Goal: Task Accomplishment & Management: Complete application form

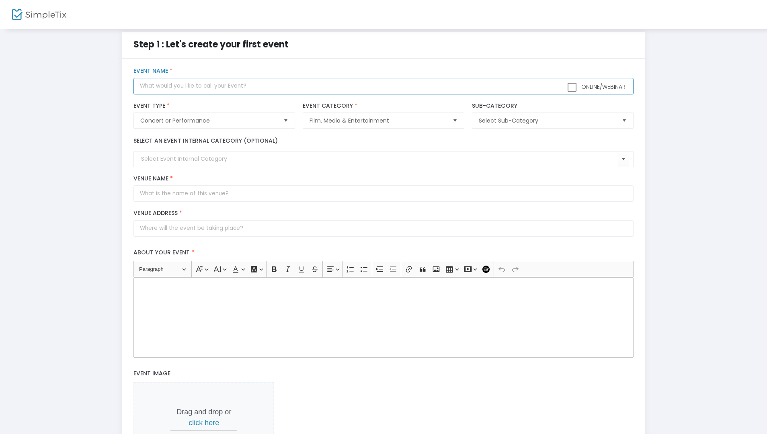
scroll to position [7, 0]
click at [197, 85] on input "text" at bounding box center [383, 87] width 500 height 16
click at [28, 173] on div "Step 1 : Let's create your first event title : Valid : false Required : true ve…" at bounding box center [383, 274] width 743 height 482
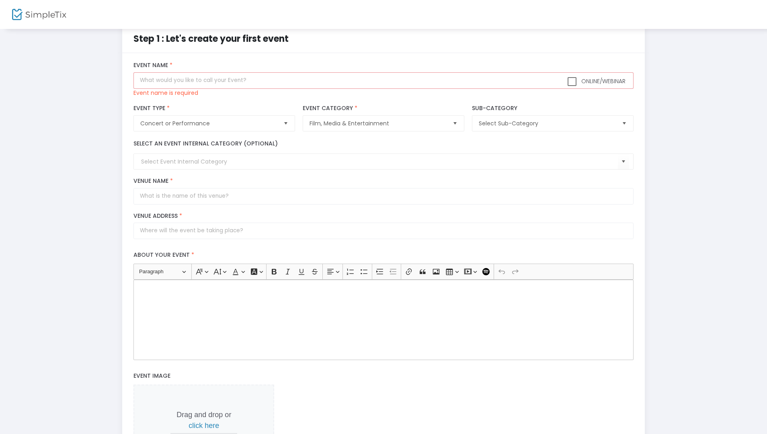
scroll to position [0, 0]
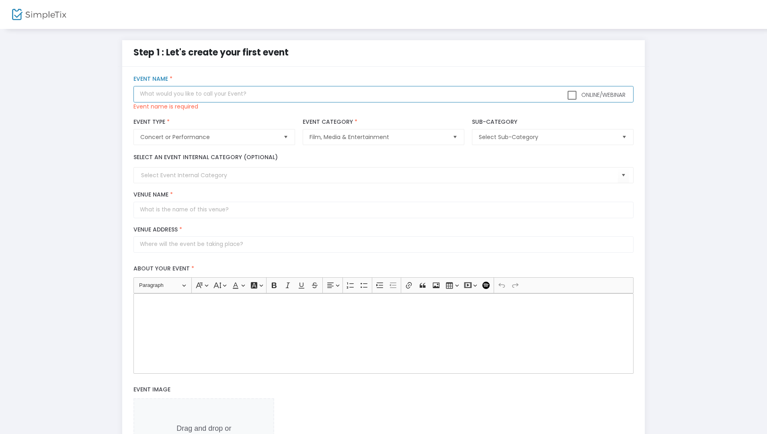
click at [330, 94] on input "text" at bounding box center [383, 94] width 500 height 16
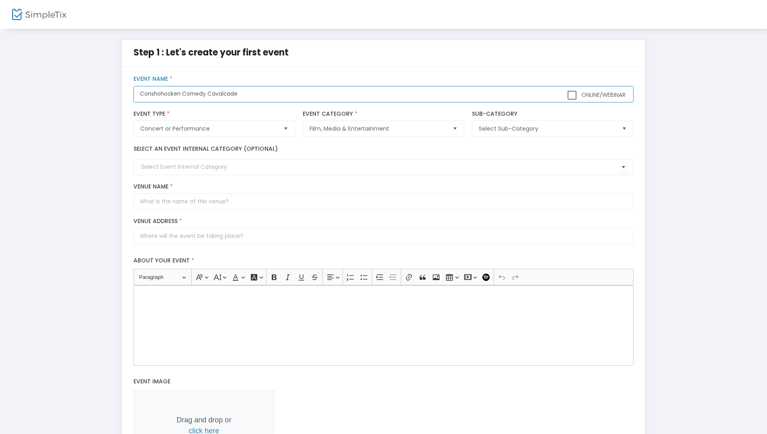
type input "Conshohocken Comedy Cavalcade"
click at [531, 127] on span "Select Sub-Category" at bounding box center [547, 129] width 136 height 8
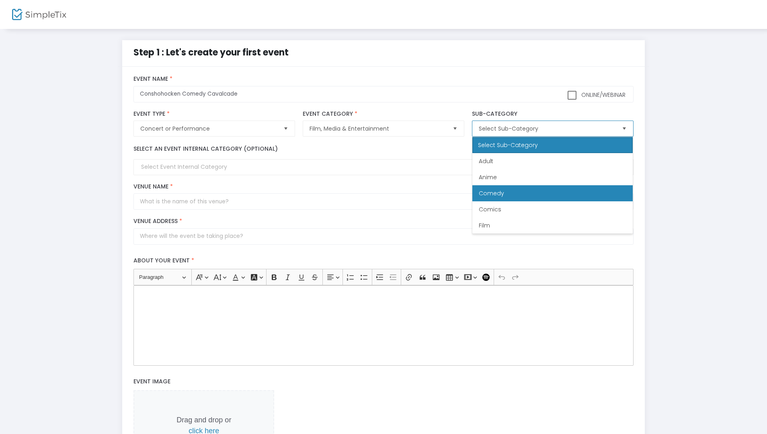
click at [508, 195] on li "Comedy" at bounding box center [552, 193] width 160 height 16
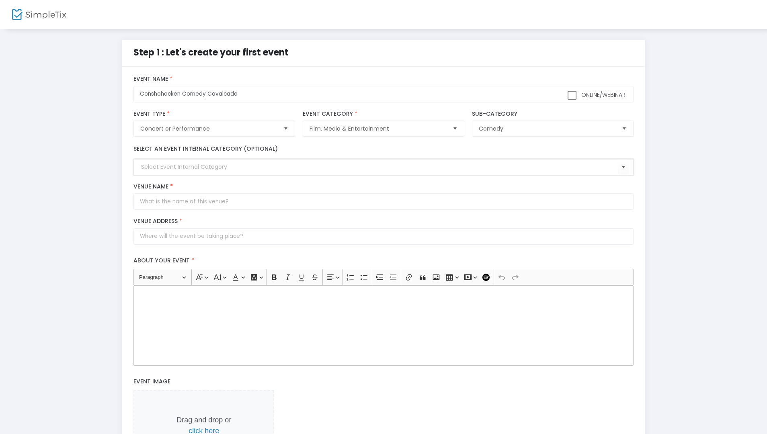
click at [160, 164] on input at bounding box center [379, 167] width 476 height 8
click at [184, 198] on input "Venue Name *" at bounding box center [383, 201] width 500 height 16
type input "Brunch"
type input "3"
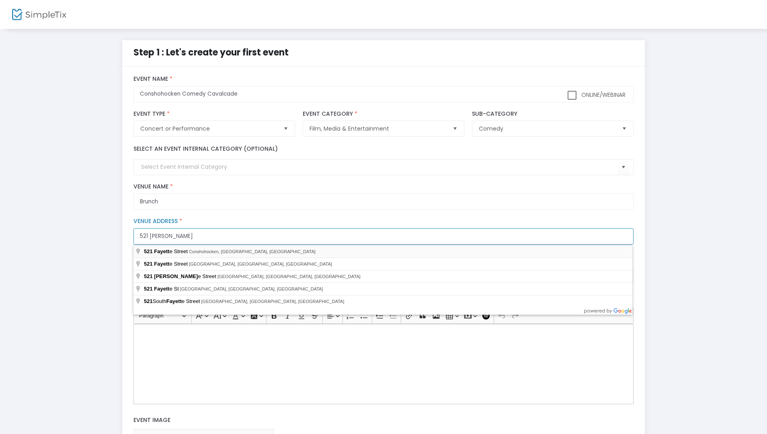
type input "521 Fayett"
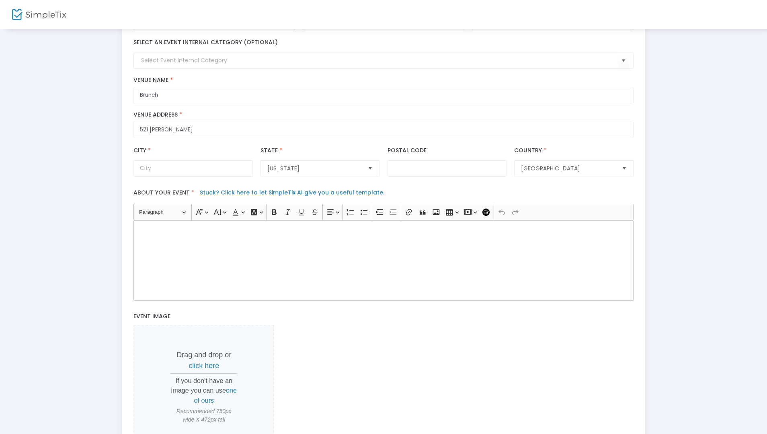
scroll to position [129, 0]
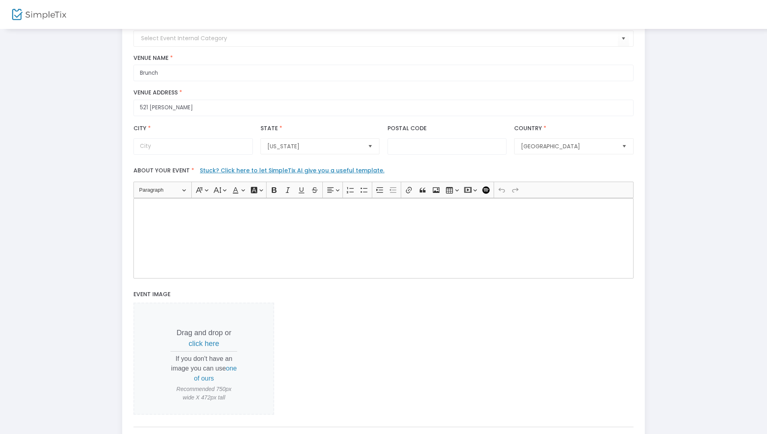
click at [252, 168] on link "Stuck? Click here to let SimpleTix AI give you a useful template." at bounding box center [292, 170] width 184 height 8
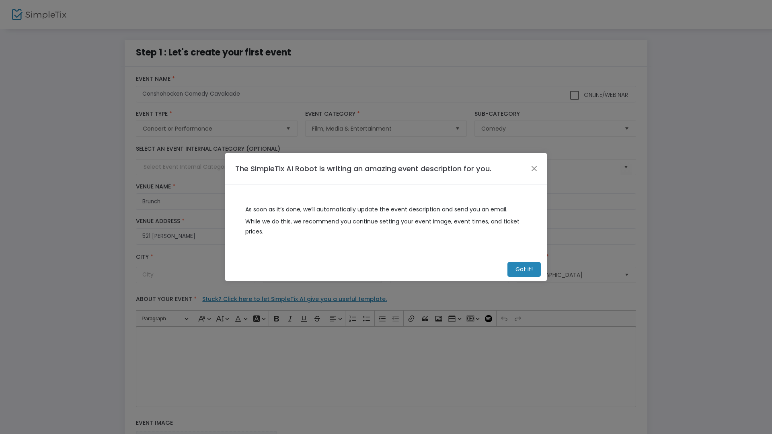
click at [513, 269] on m-button "Got it!" at bounding box center [523, 269] width 33 height 15
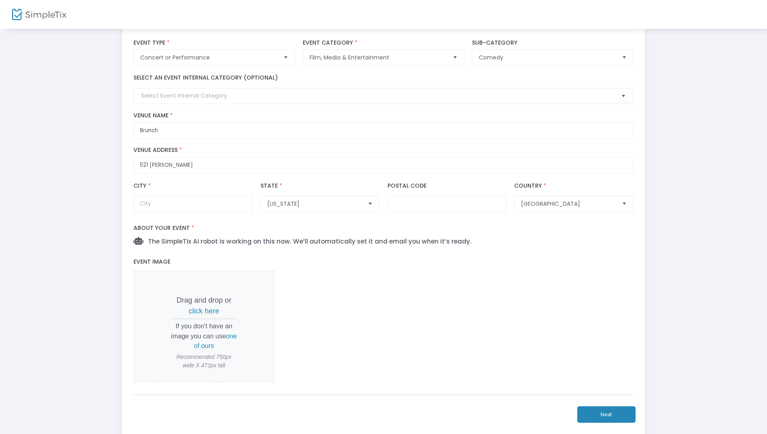
scroll to position [124, 0]
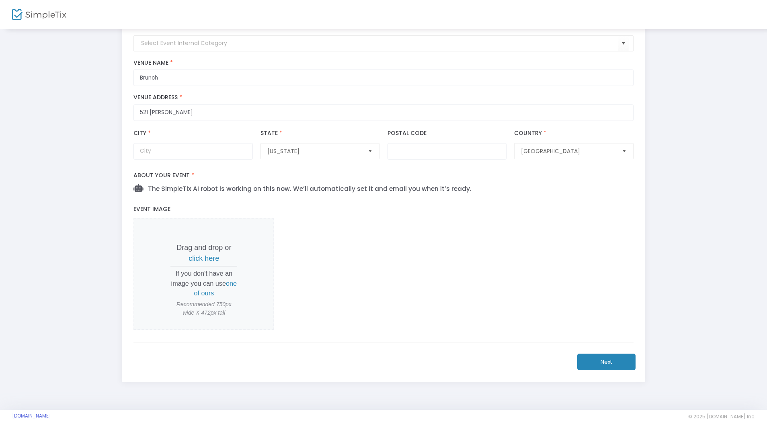
click at [613, 366] on button "Next" at bounding box center [606, 362] width 58 height 16
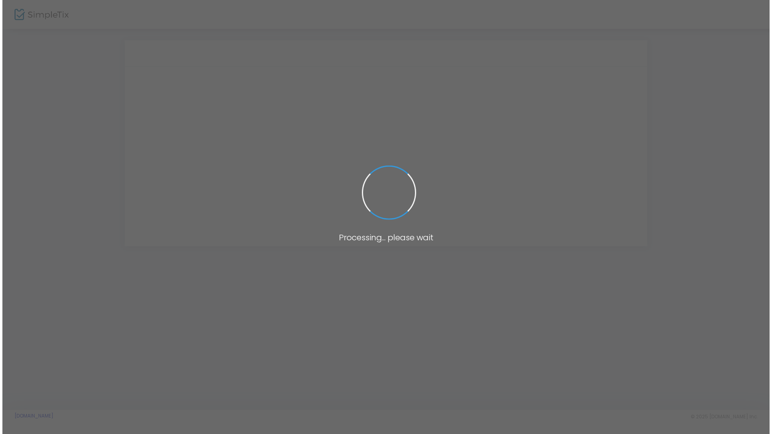
scroll to position [0, 0]
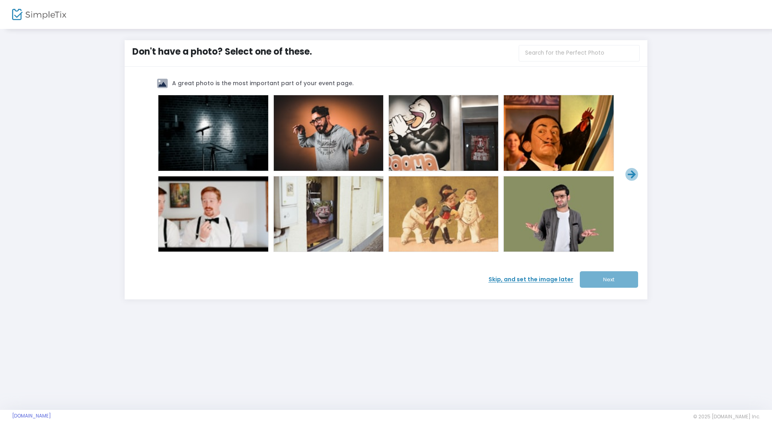
click at [228, 122] on div at bounding box center [213, 133] width 32 height 32
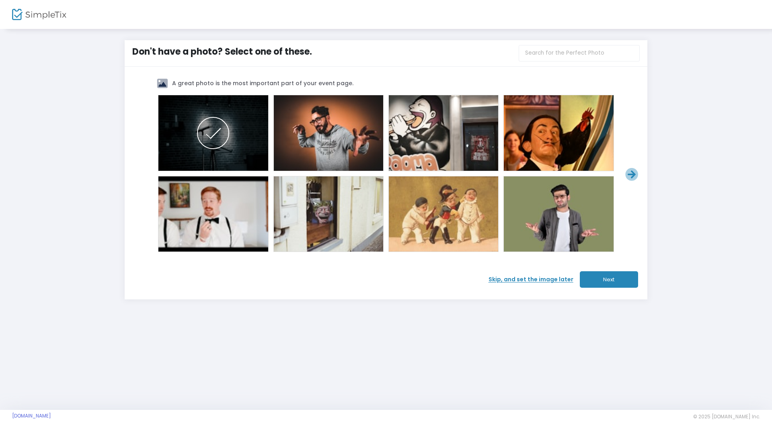
click at [624, 278] on button "Next" at bounding box center [609, 279] width 58 height 16
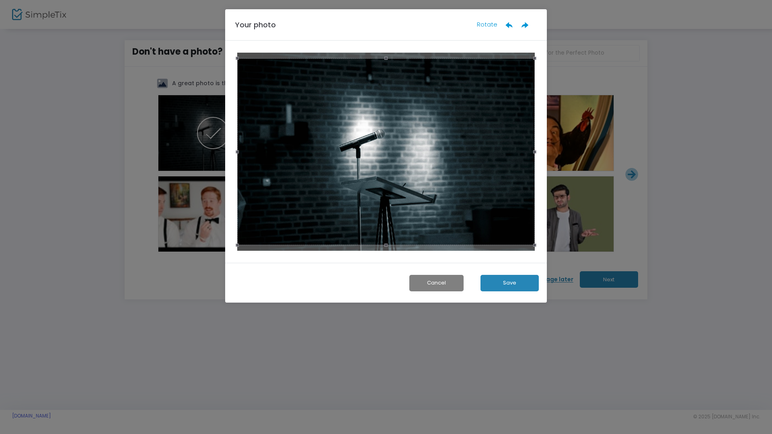
click at [503, 281] on button "Save" at bounding box center [509, 283] width 58 height 16
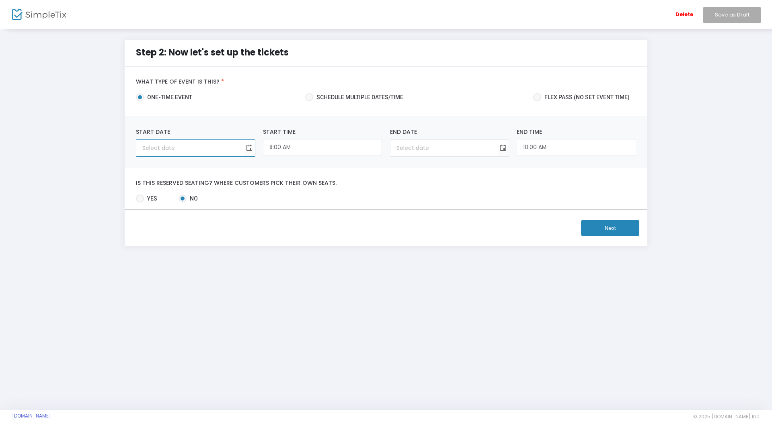
click at [166, 145] on input at bounding box center [189, 148] width 107 height 16
click at [250, 148] on span "Toggle calendar" at bounding box center [248, 147] width 13 height 13
drag, startPoint x: 223, startPoint y: 243, endPoint x: 255, endPoint y: 195, distance: 58.2
click at [223, 243] on span "24" at bounding box center [219, 242] width 14 height 14
click at [296, 148] on input "8:00 AM" at bounding box center [322, 147] width 119 height 17
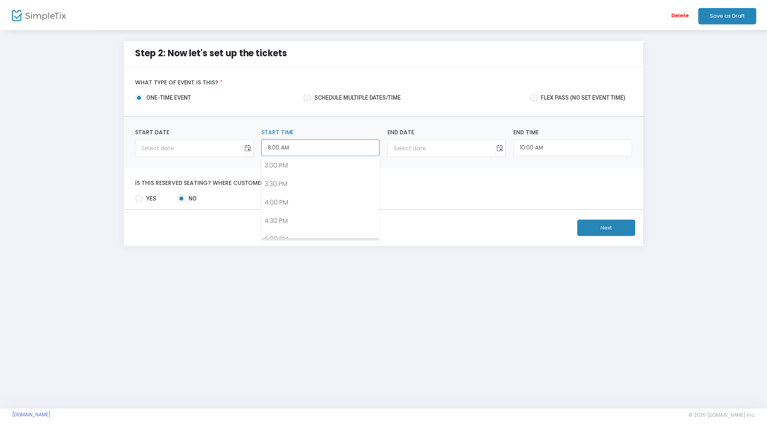
scroll to position [646, 0]
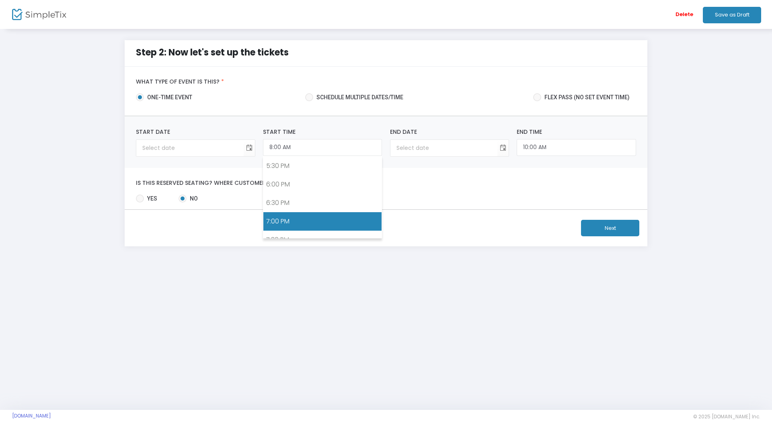
click at [300, 215] on link "7:00 PM" at bounding box center [322, 221] width 118 height 18
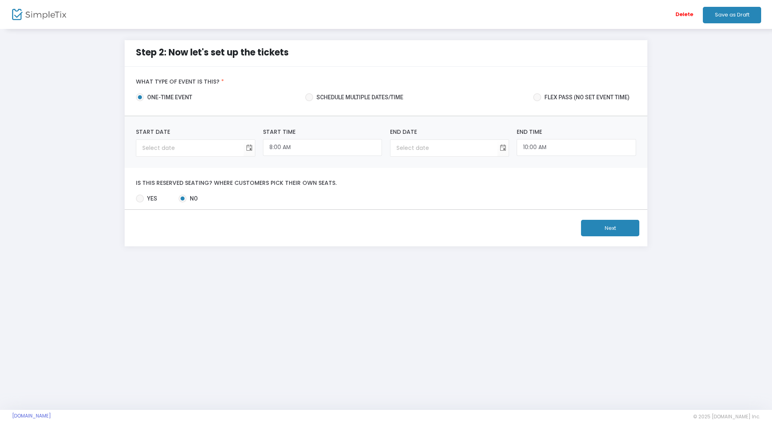
click at [606, 225] on button "Next" at bounding box center [610, 228] width 58 height 16
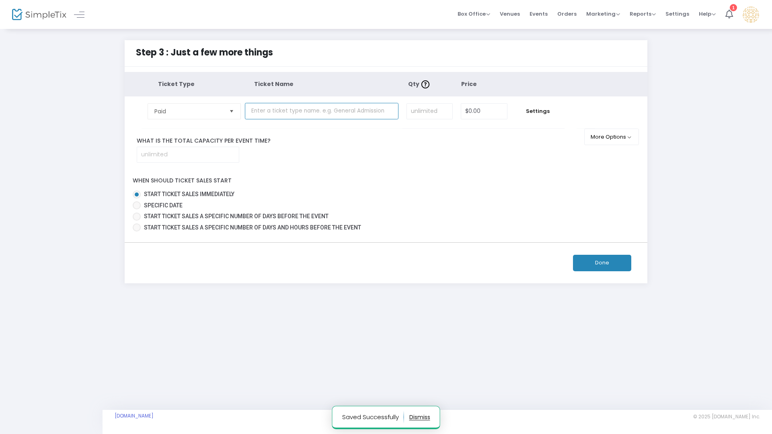
click at [305, 110] on input "text" at bounding box center [322, 111] width 154 height 16
type input "General Admission"
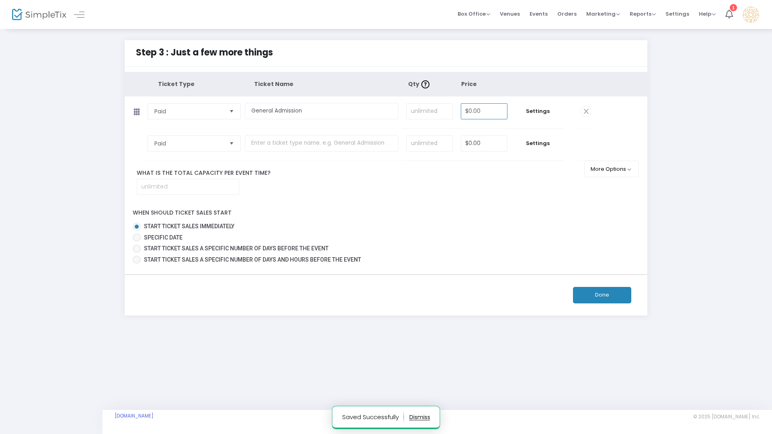
click at [472, 112] on input "$0.00" at bounding box center [484, 111] width 46 height 15
type input "12"
click at [597, 295] on button "Done" at bounding box center [602, 295] width 58 height 16
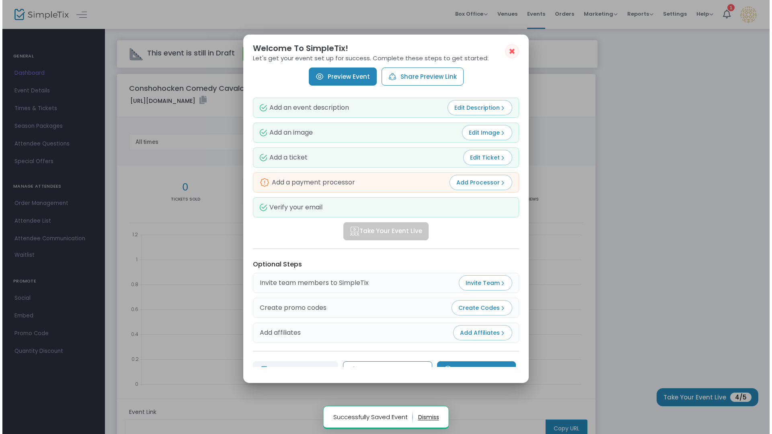
scroll to position [16, 0]
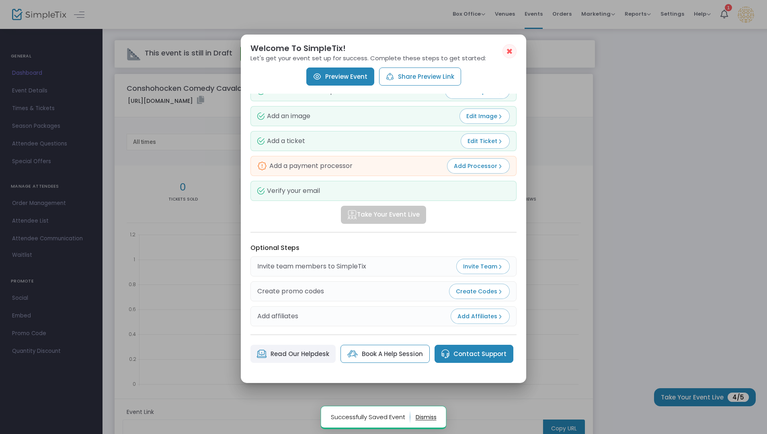
click at [488, 266] on span "Invite Team" at bounding box center [483, 266] width 40 height 8
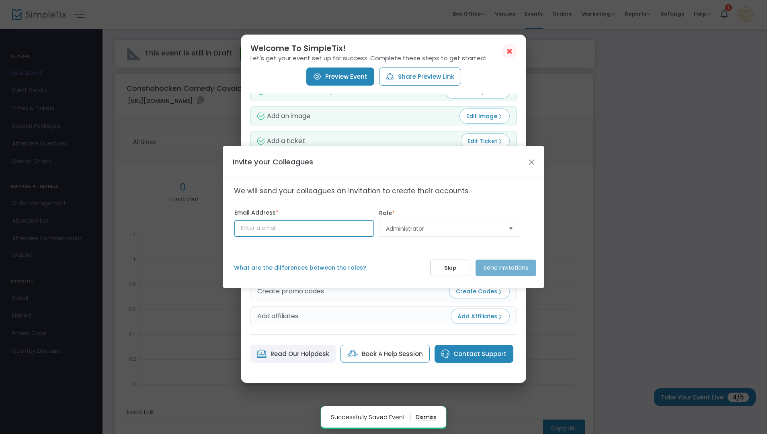
click at [313, 232] on input at bounding box center [303, 228] width 139 height 16
type input "o"
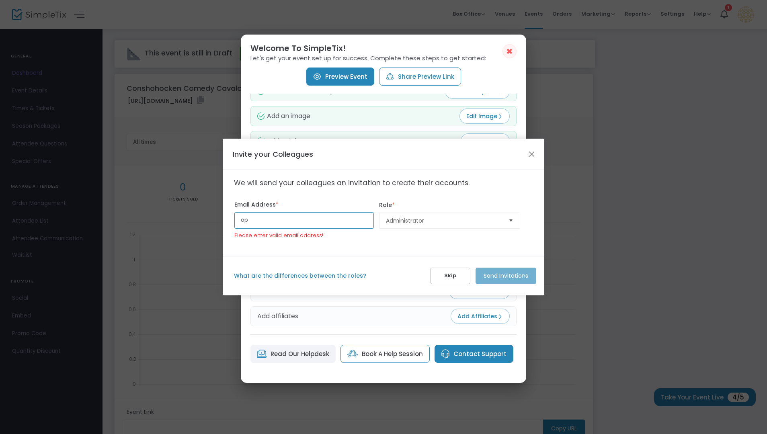
type input "o"
type input "p"
paste input "popsleonardcomedy@gmail.com"
type input "popsleonardcomedy@gmail.com"
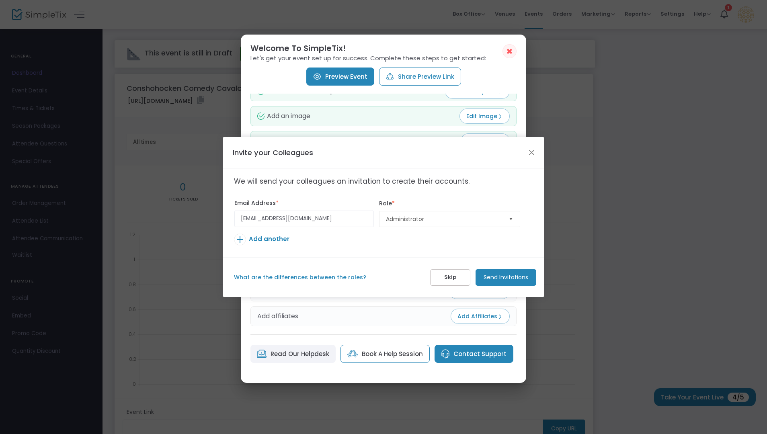
click at [503, 275] on m-button "Send Invitations" at bounding box center [506, 277] width 61 height 16
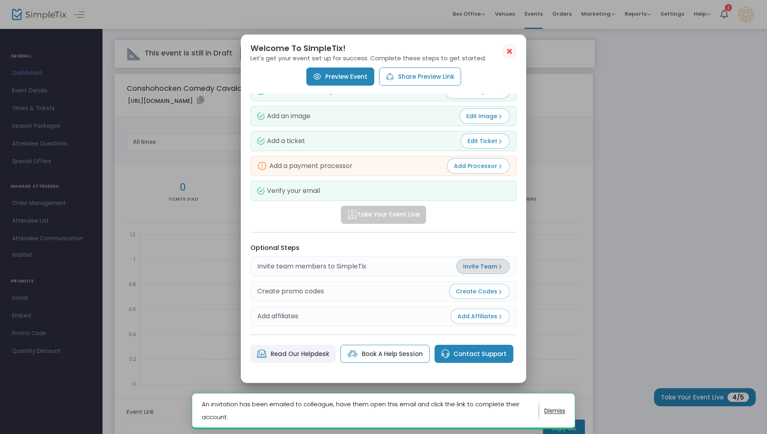
click at [485, 165] on span "Add Processor" at bounding box center [478, 166] width 49 height 8
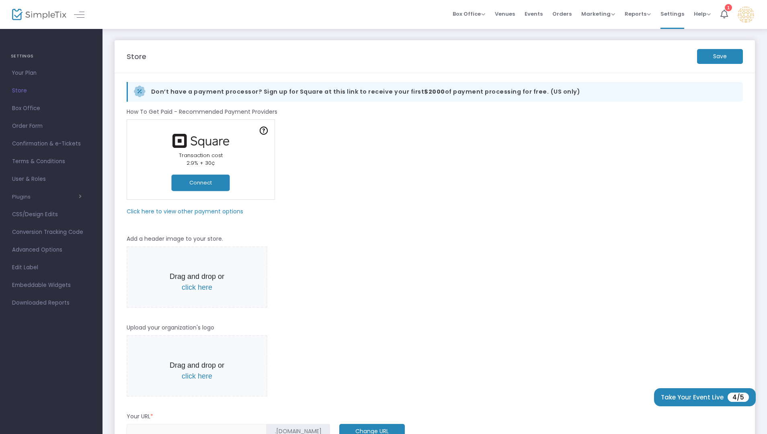
click at [194, 187] on button "Connect" at bounding box center [201, 182] width 58 height 16
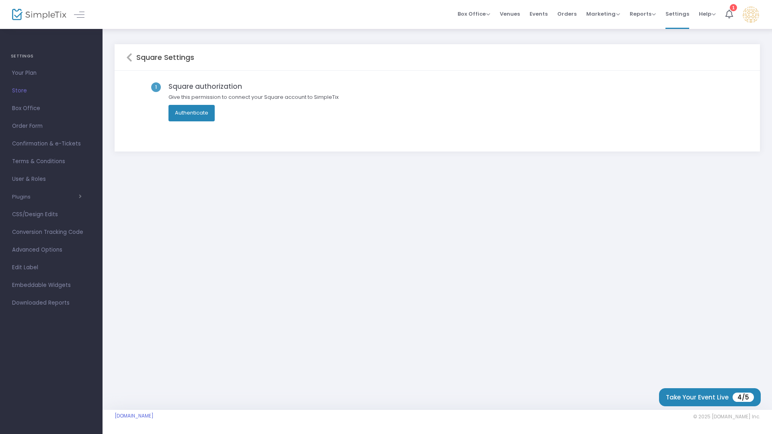
click at [193, 111] on button "Authenticate" at bounding box center [191, 113] width 46 height 16
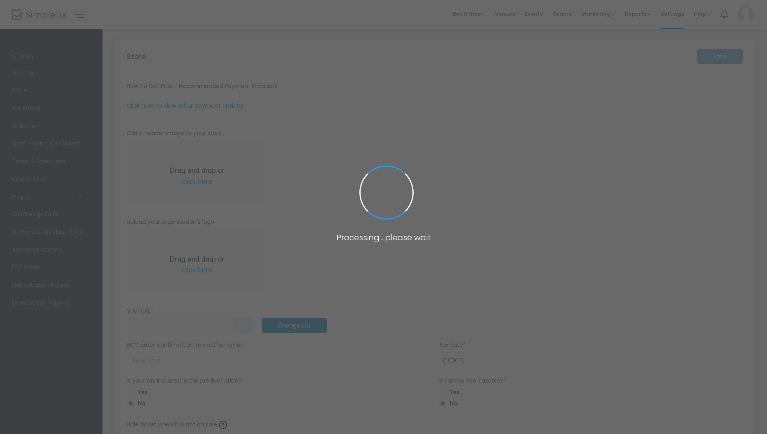
type input "[URL]"
radio input "true"
radio input "false"
radio input "true"
type input "Pops [PERSON_NAME] Comedy"
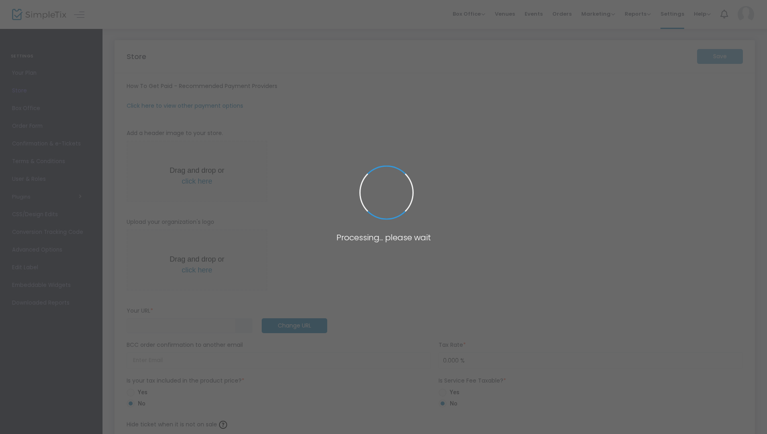
type input "5857646174"
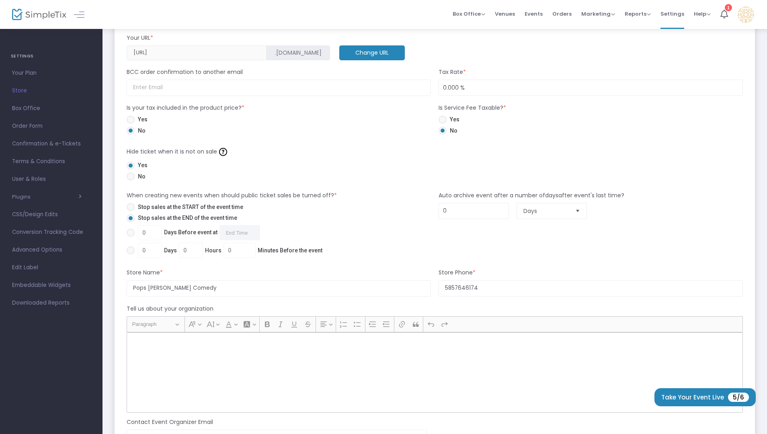
scroll to position [573, 0]
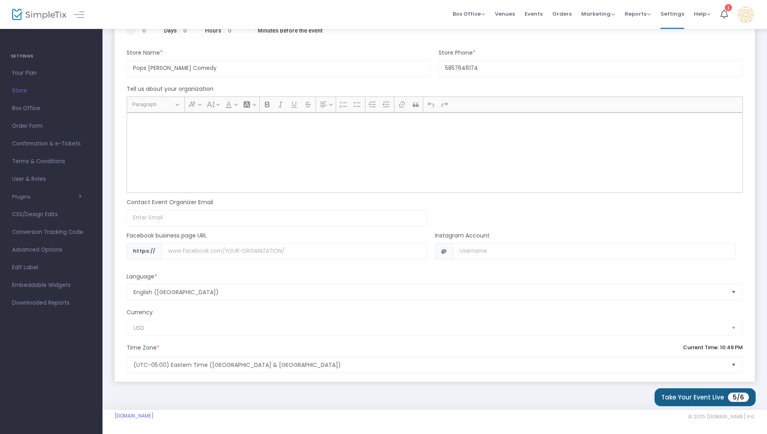
click at [685, 398] on button "Take Your Event Live 5/6" at bounding box center [704, 397] width 101 height 18
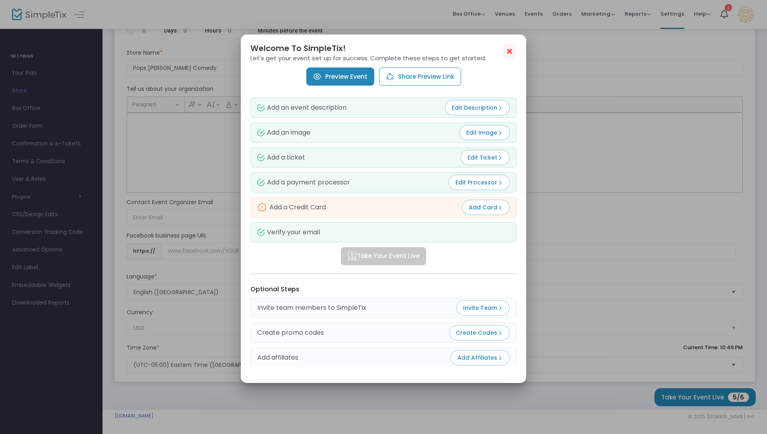
scroll to position [0, 0]
click at [510, 50] on span "✖" at bounding box center [509, 52] width 7 height 10
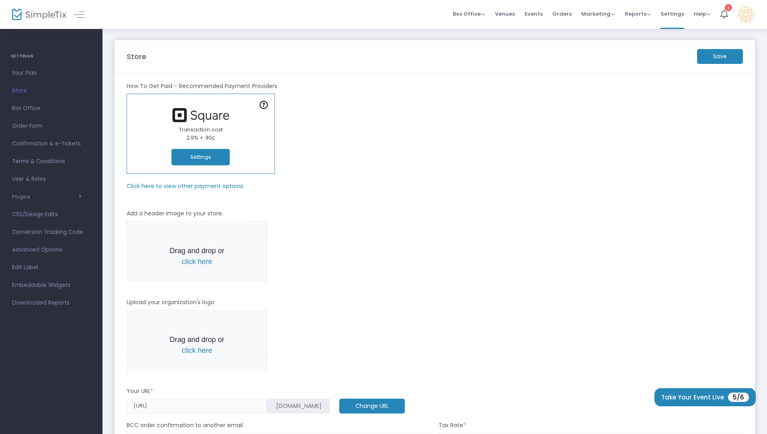
click at [731, 47] on m-panel-header "Store Save" at bounding box center [435, 56] width 640 height 33
click at [718, 55] on m-button "Save" at bounding box center [720, 56] width 46 height 15
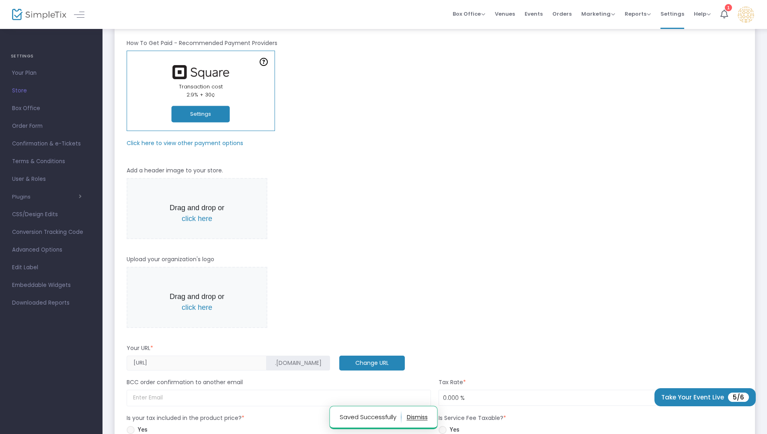
scroll to position [44, 0]
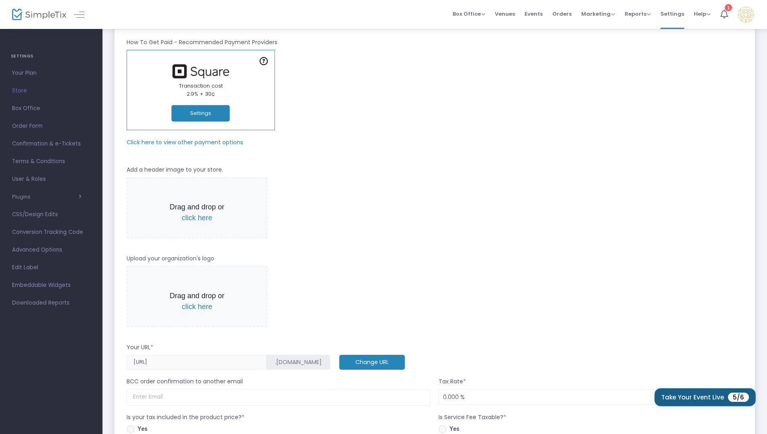
click at [680, 400] on button "Take Your Event Live 5/6" at bounding box center [704, 397] width 101 height 18
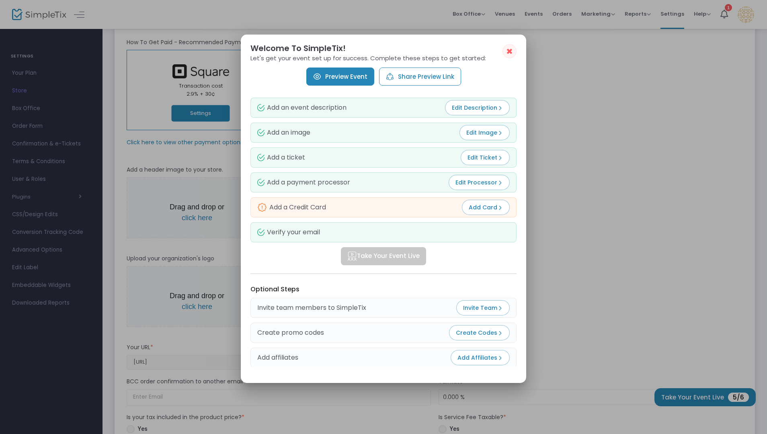
scroll to position [0, 0]
drag, startPoint x: 514, startPoint y: 50, endPoint x: 503, endPoint y: 51, distance: 10.9
click at [514, 50] on button "✖" at bounding box center [509, 51] width 14 height 14
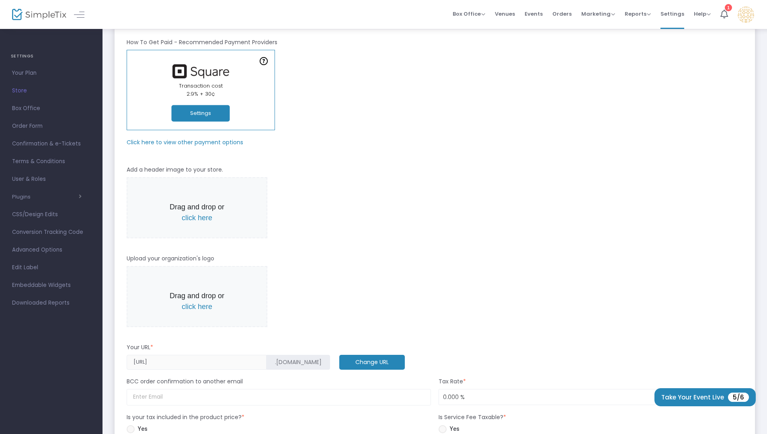
click at [502, 51] on div "Online Orders Transaction cost 2% + 0.79¢ Create a new payment account In-Perso…" at bounding box center [435, 90] width 624 height 80
click at [27, 109] on span "Box Office" at bounding box center [51, 108] width 78 height 10
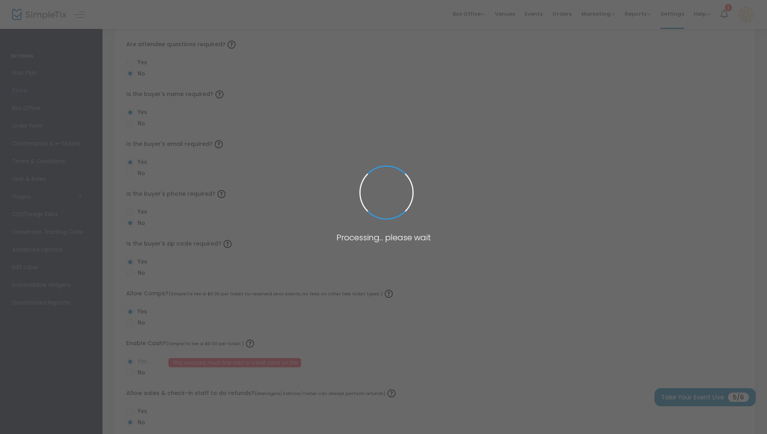
radio input "false"
radio input "true"
radio input "false"
radio input "true"
radio input "false"
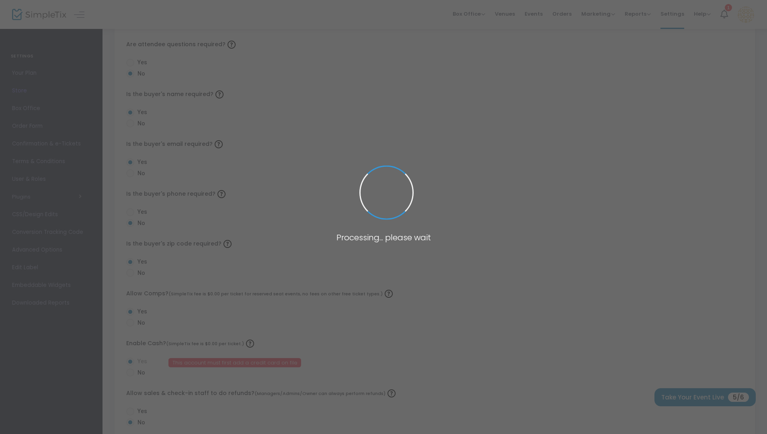
radio input "true"
radio input "false"
radio input "true"
radio input "false"
radio input "true"
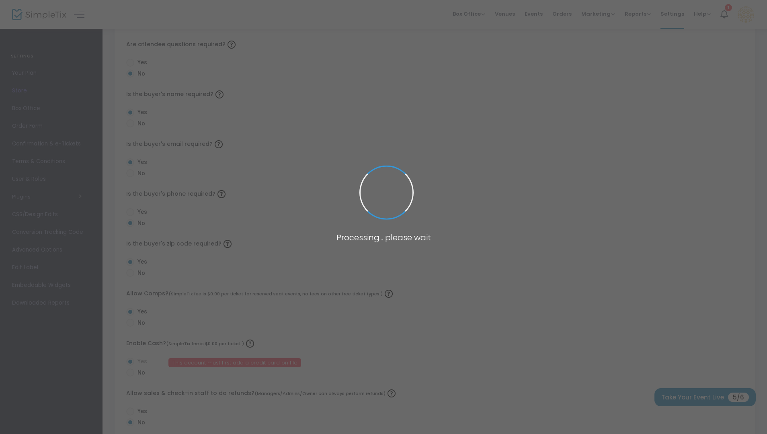
radio input "true"
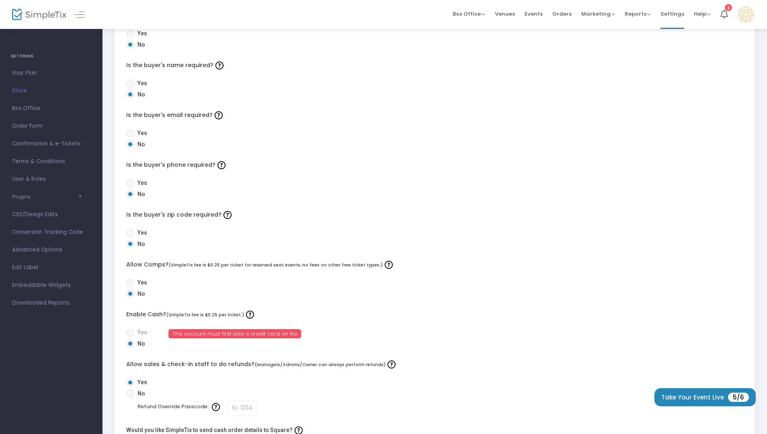
scroll to position [74, 0]
click at [132, 334] on span at bounding box center [130, 332] width 8 height 8
click at [130, 330] on span at bounding box center [130, 332] width 8 height 8
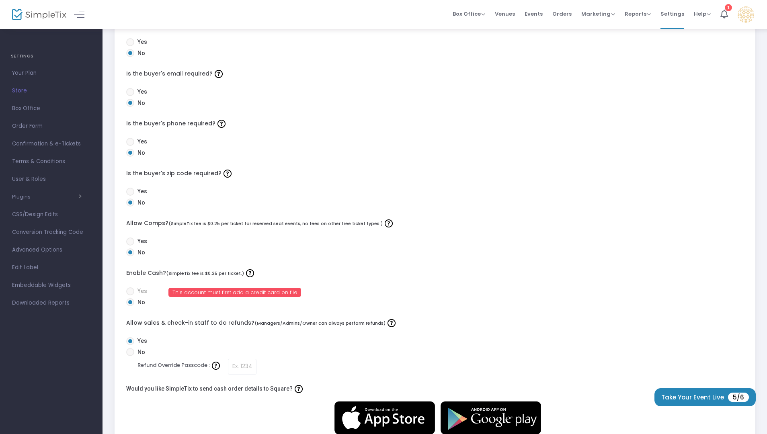
scroll to position [0, 0]
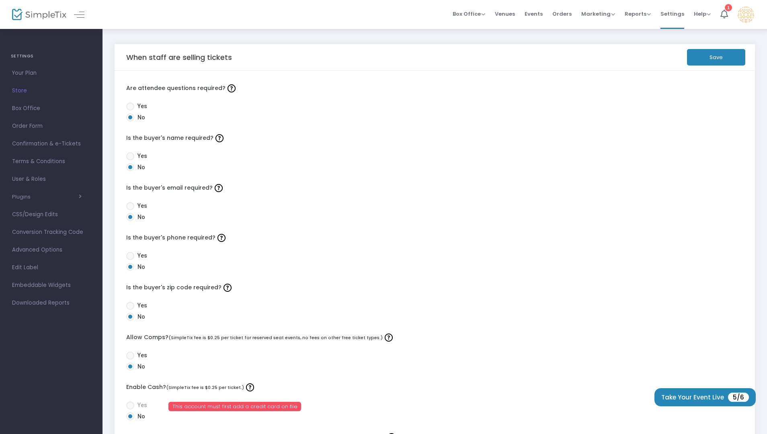
click at [711, 61] on button "Save" at bounding box center [716, 57] width 58 height 16
click at [28, 81] on link "Your Plan" at bounding box center [51, 73] width 102 height 18
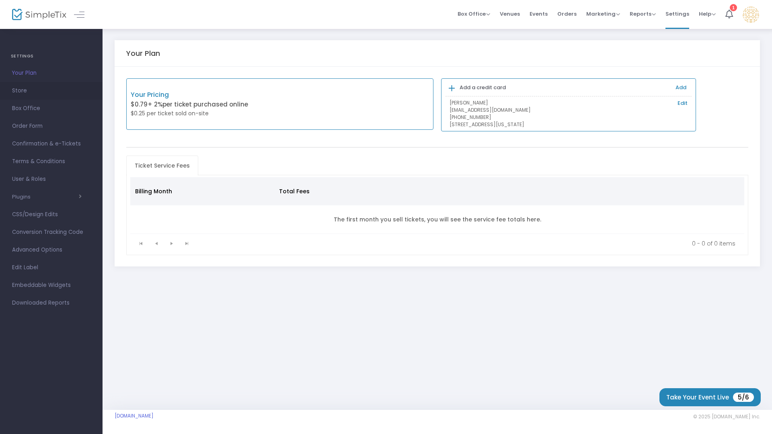
click at [22, 89] on span "Store" at bounding box center [51, 91] width 78 height 10
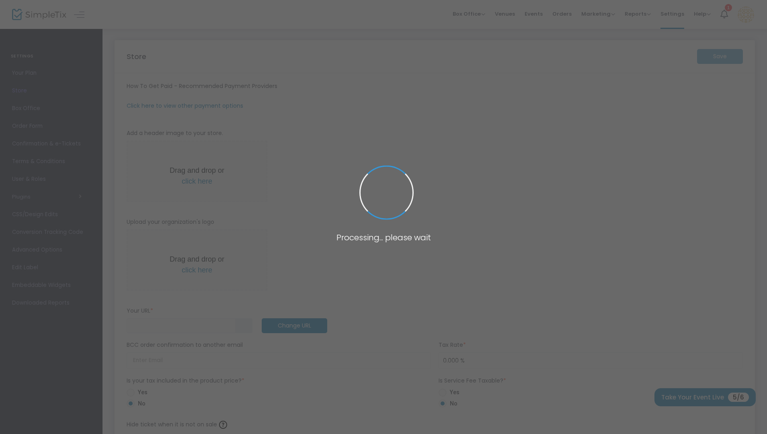
type input "https://PopsLeonardComedy"
radio input "true"
radio input "false"
radio input "true"
type input "Pops Leonard Comedy"
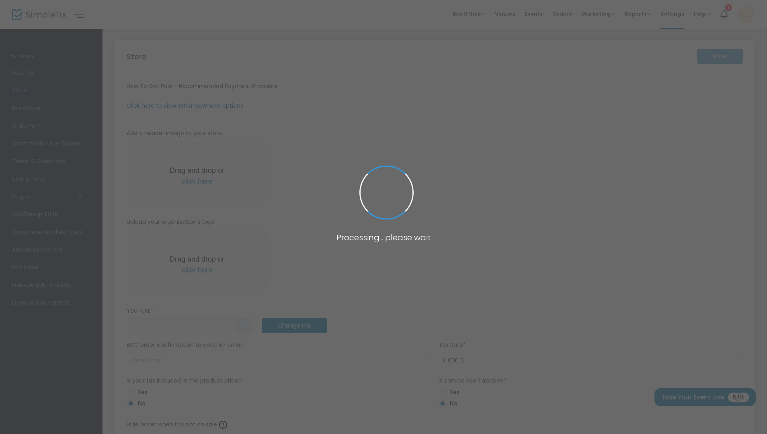
type input "5857646174"
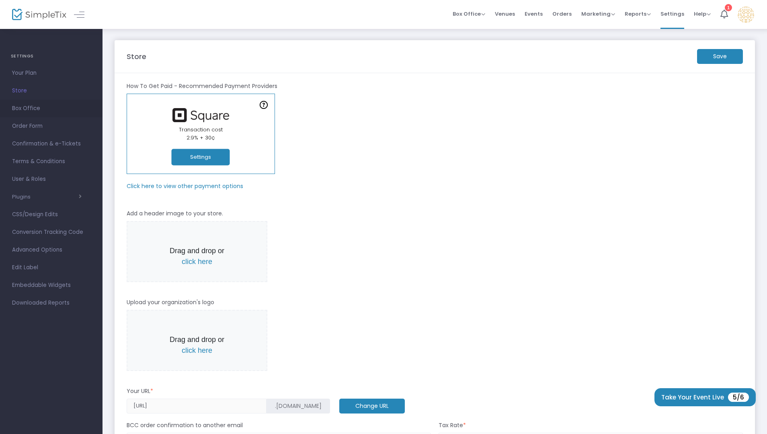
click at [28, 112] on span "Box Office" at bounding box center [51, 108] width 78 height 10
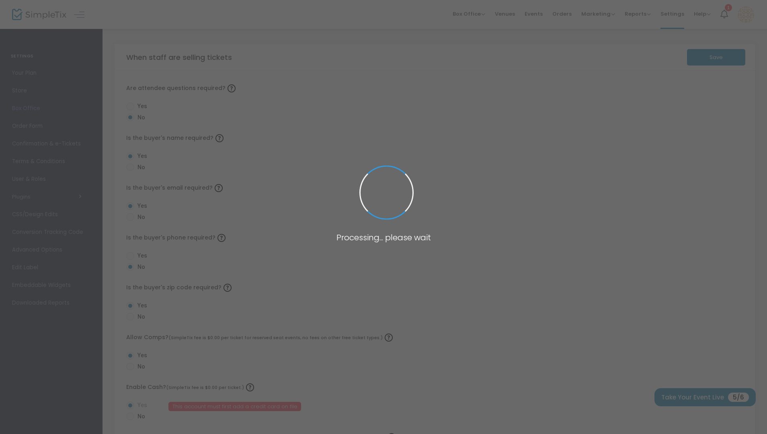
radio input "false"
radio input "true"
radio input "false"
radio input "true"
radio input "false"
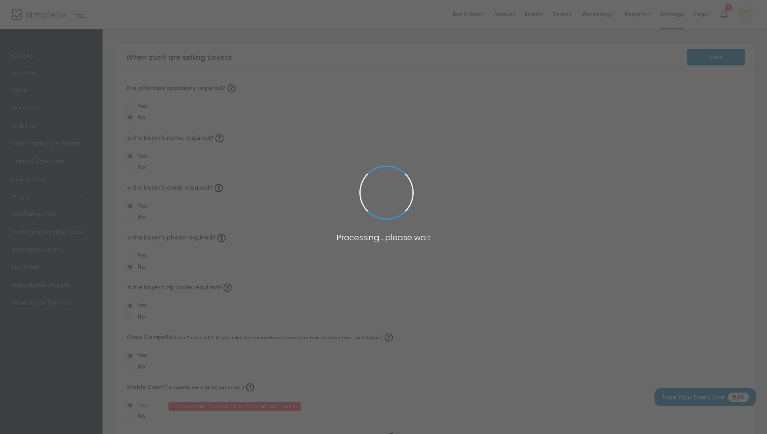
radio input "true"
radio input "false"
radio input "true"
radio input "false"
radio input "true"
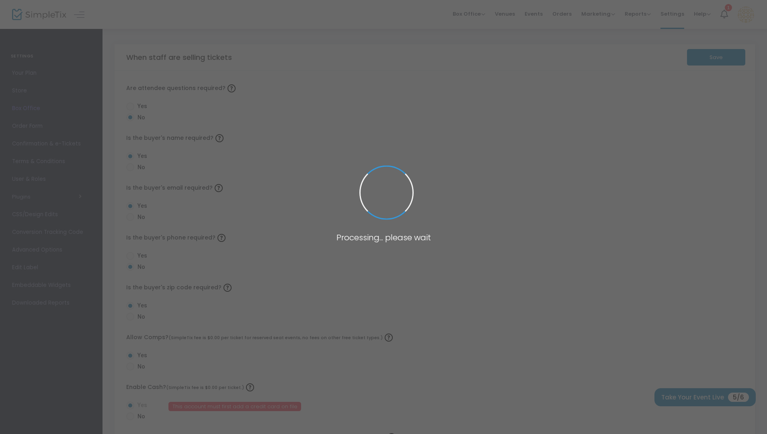
radio input "true"
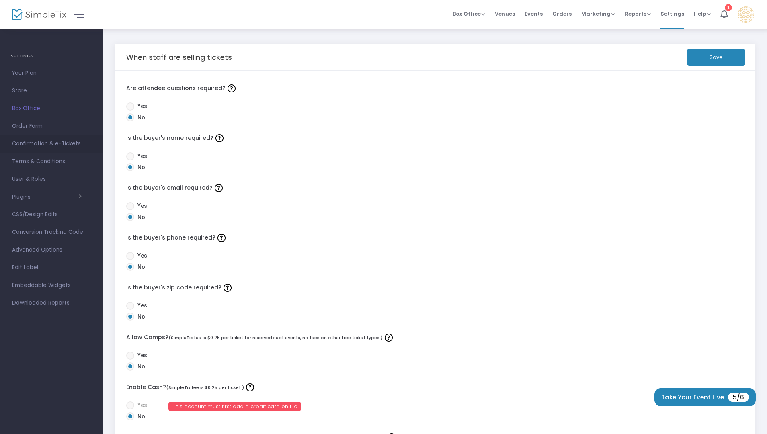
click at [40, 151] on link "Confirmation & e-Tickets" at bounding box center [51, 144] width 102 height 18
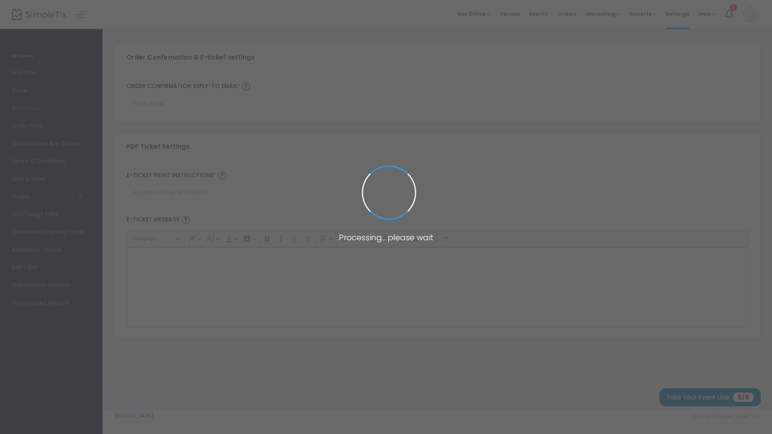
type input "apurvmk@gmail.com"
type input "Print and bring this ticket with you"
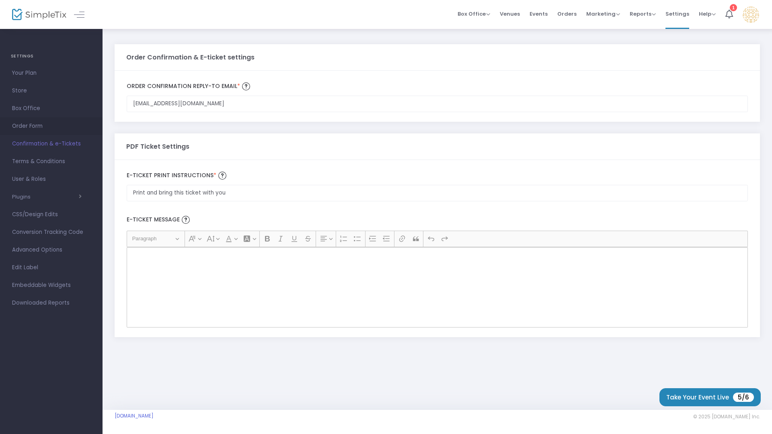
click at [36, 127] on span "Order Form" at bounding box center [51, 126] width 78 height 10
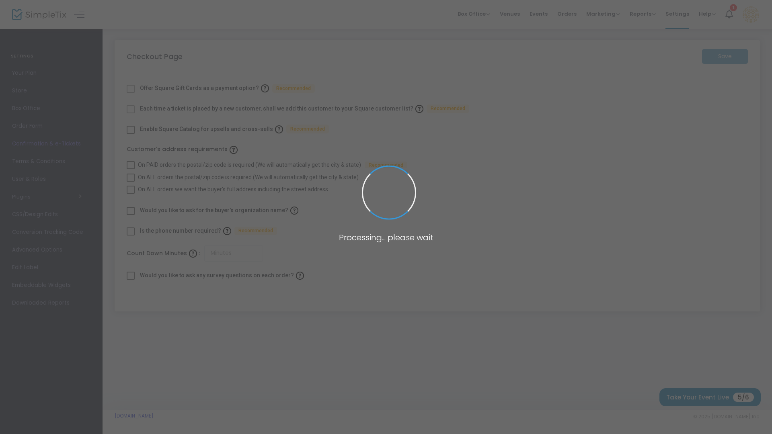
checkbox input "true"
type input "45"
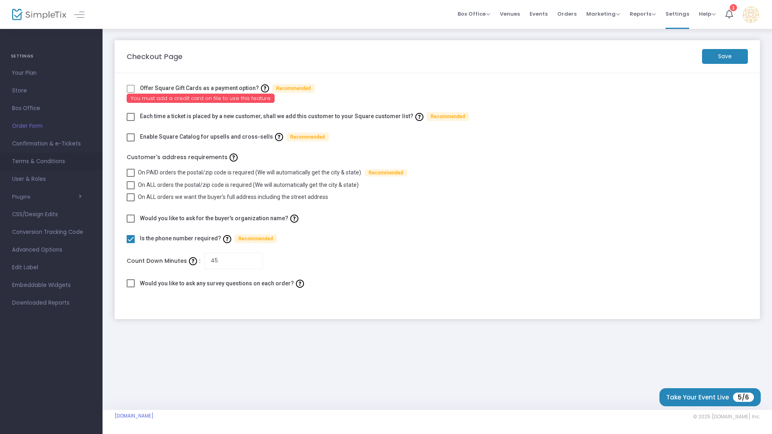
click at [30, 164] on span "Terms & Conditions" at bounding box center [51, 161] width 78 height 10
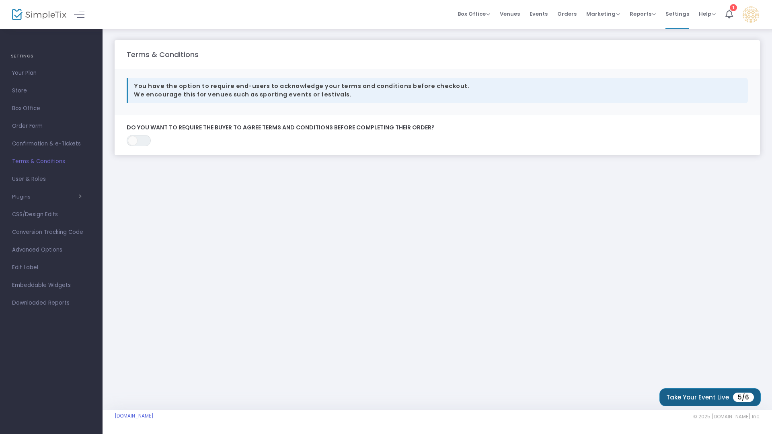
click at [704, 405] on button "Take Your Event Live 5/6" at bounding box center [709, 397] width 101 height 18
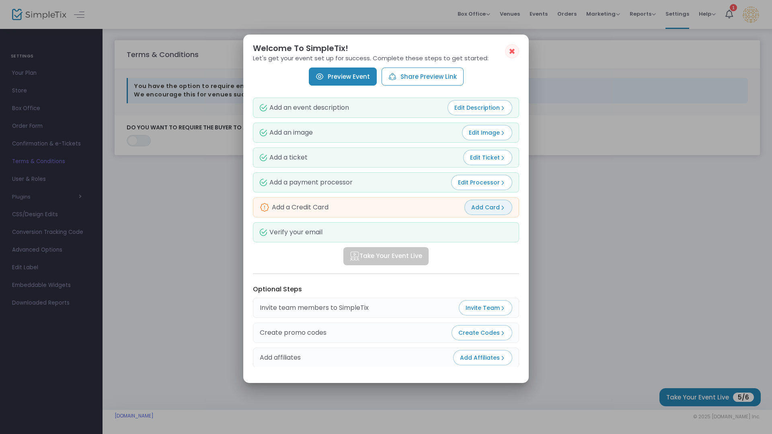
click at [492, 210] on span "Add Card" at bounding box center [488, 207] width 34 height 8
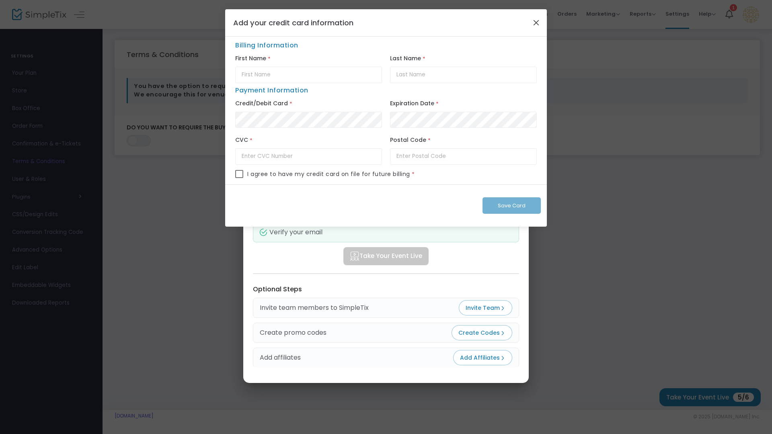
click at [534, 23] on button "Close" at bounding box center [536, 22] width 10 height 10
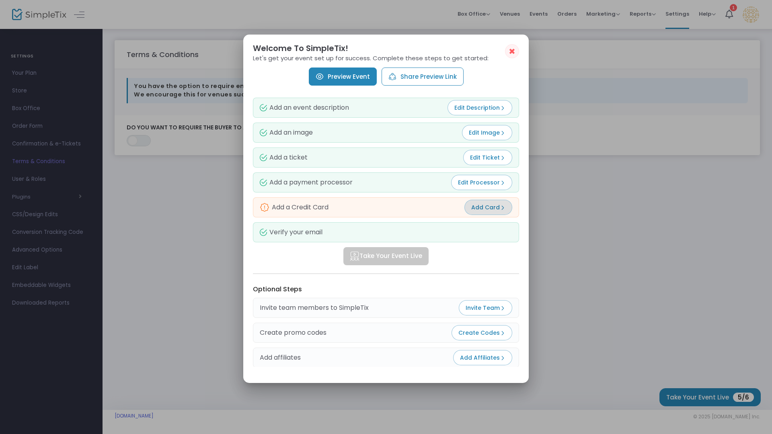
click at [511, 54] on span "✖" at bounding box center [511, 52] width 7 height 10
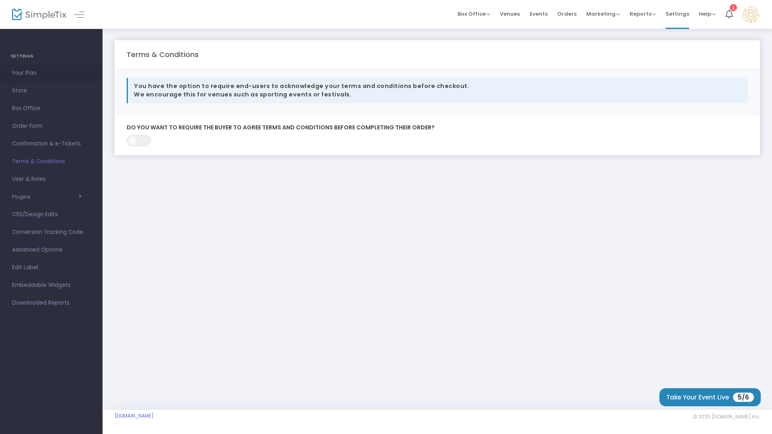
click at [21, 73] on span "Your Plan" at bounding box center [51, 73] width 78 height 10
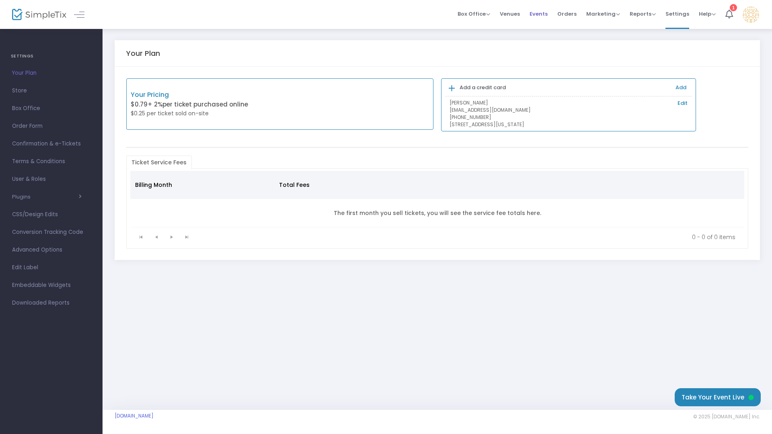
click at [540, 10] on span "Events" at bounding box center [538, 14] width 18 height 20
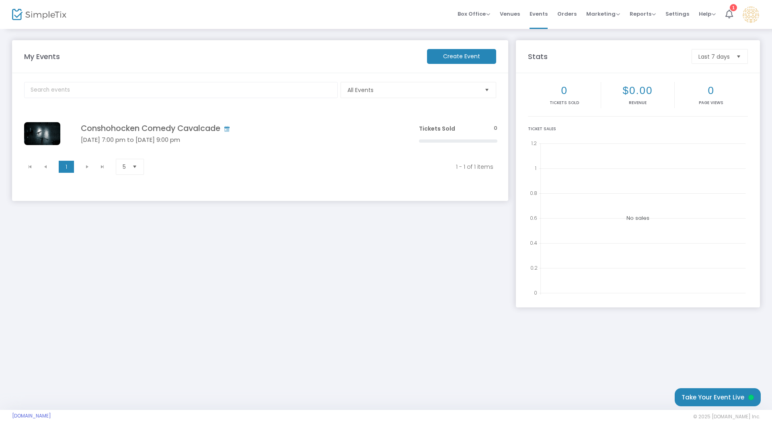
click at [187, 136] on h5 "Sep 24 7:00 pm to Sep 24 9:00 pm" at bounding box center [238, 139] width 314 height 7
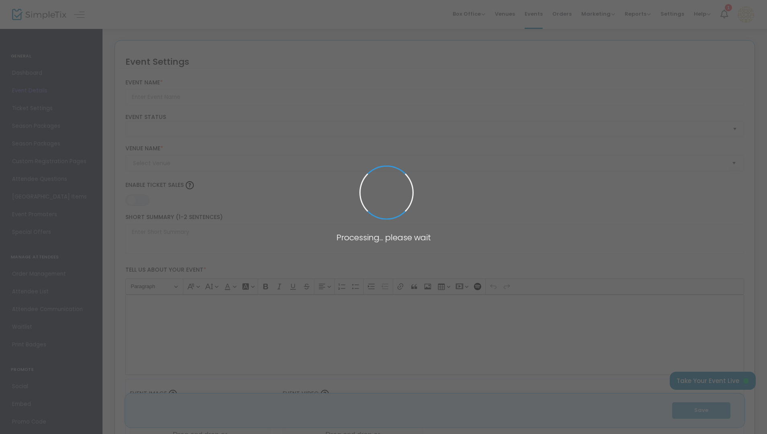
type input "Conshohocken Comedy Cavalcade"
type input "Buy Tickets"
type input "Brunch"
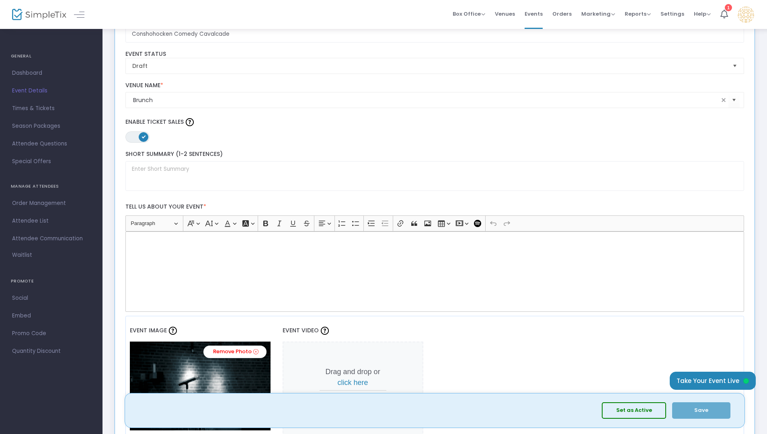
scroll to position [101, 0]
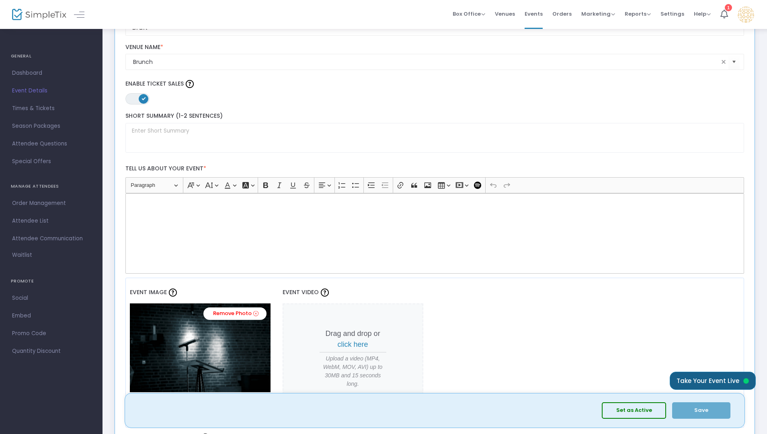
click at [698, 376] on button "Take Your Event Live" at bounding box center [713, 381] width 86 height 18
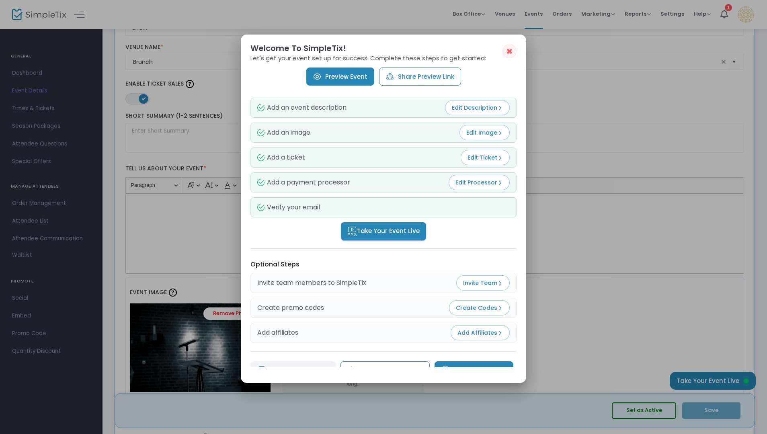
scroll to position [16, 0]
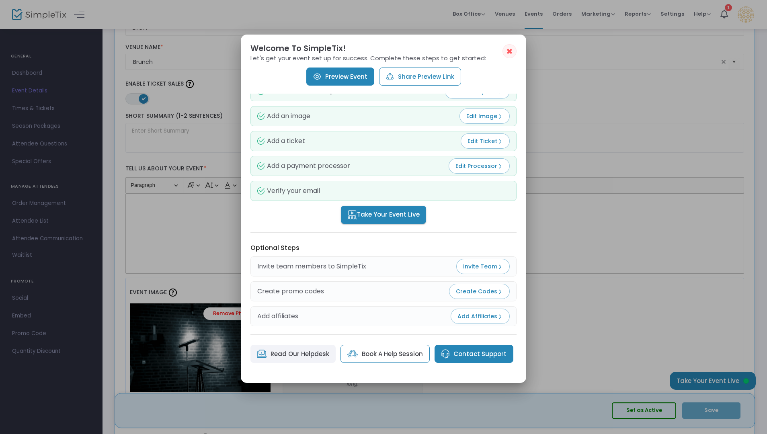
click at [387, 215] on span "Take Your Event Live" at bounding box center [383, 214] width 72 height 9
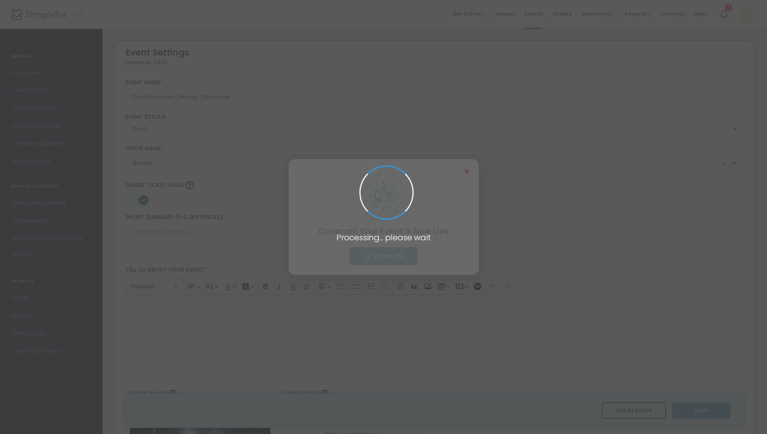
scroll to position [101, 0]
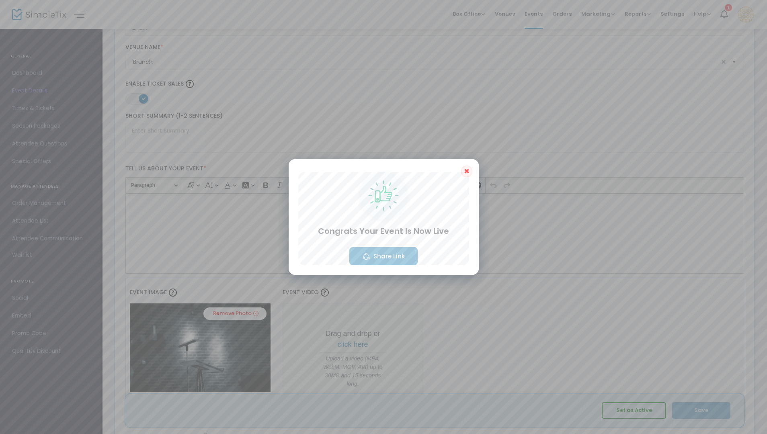
click at [384, 259] on button "Share Link" at bounding box center [383, 256] width 68 height 18
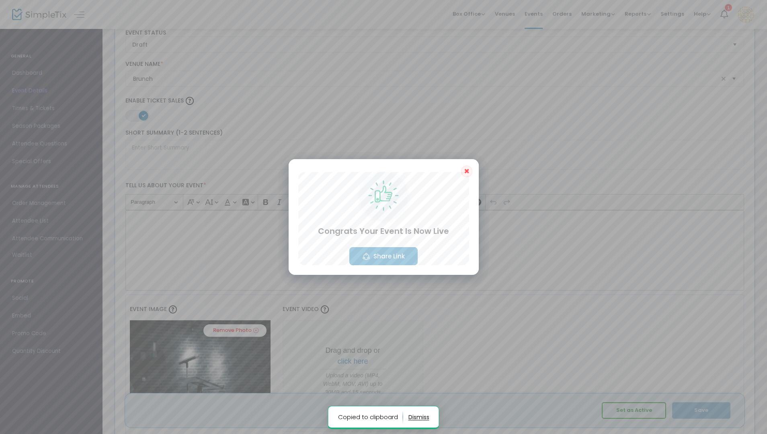
scroll to position [70, 0]
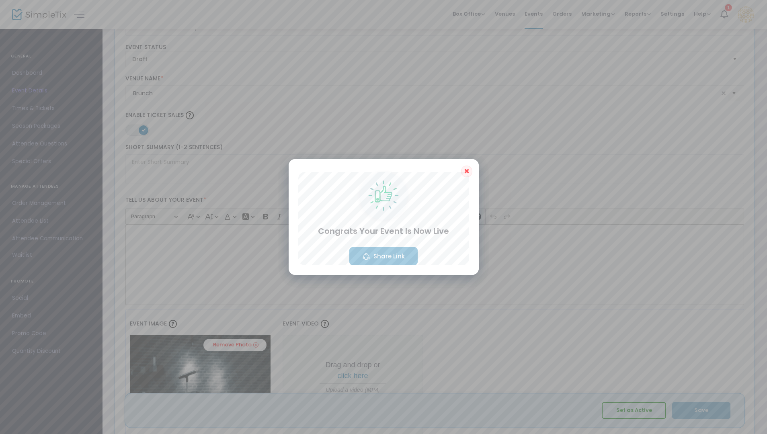
click at [461, 172] on div "Congrats Your Event Is Now Live Share Link" at bounding box center [383, 219] width 171 height 94
click at [467, 171] on span "✖" at bounding box center [467, 171] width 6 height 10
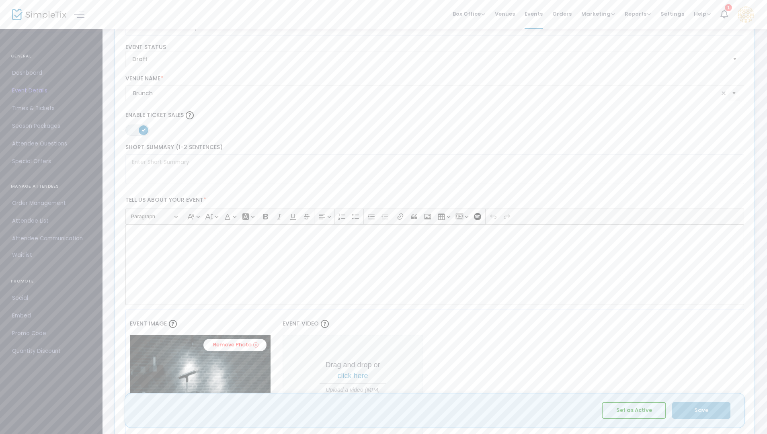
scroll to position [0, 0]
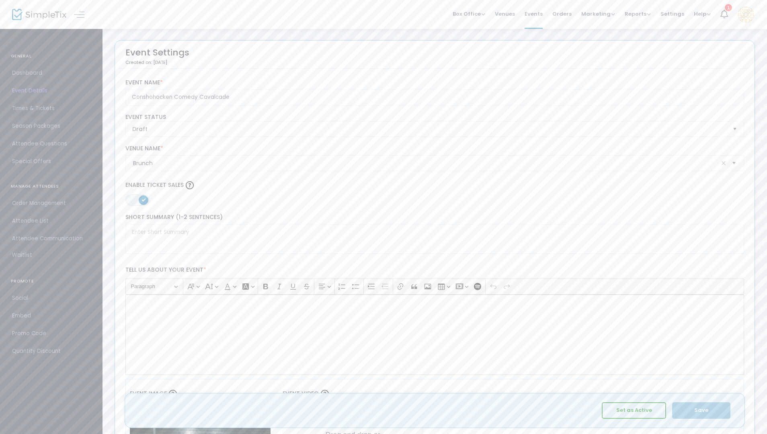
click at [37, 107] on span "Times & Tickets" at bounding box center [51, 108] width 78 height 10
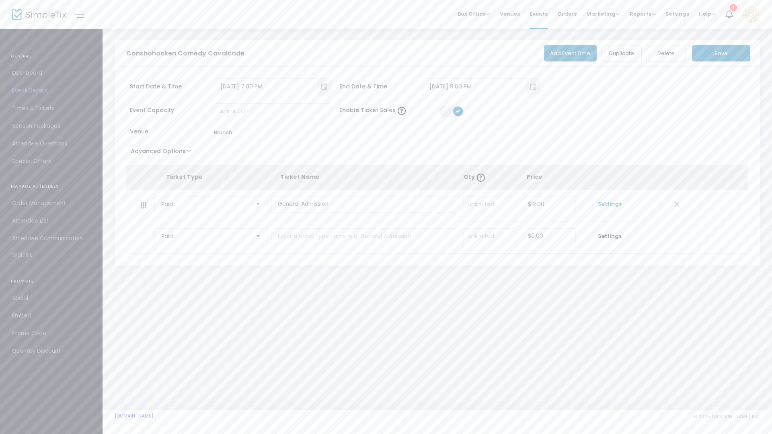
drag, startPoint x: 623, startPoint y: 200, endPoint x: 618, endPoint y: 200, distance: 4.4
click at [622, 200] on td "Settings" at bounding box center [610, 206] width 60 height 32
click at [612, 203] on span "Settings" at bounding box center [610, 204] width 52 height 8
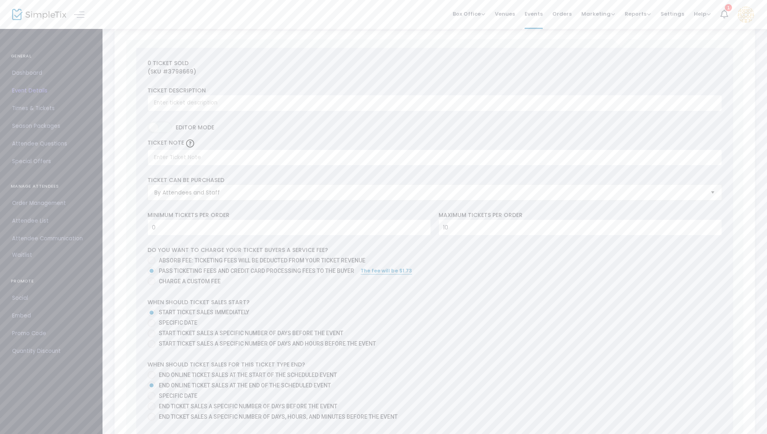
scroll to position [183, 0]
click at [192, 258] on span "Absorb fee: Ticketing fees will be deducted from your ticket revenue" at bounding box center [262, 259] width 207 height 6
click at [152, 263] on input "Absorb fee: Ticketing fees will be deducted from your ticket revenue" at bounding box center [151, 263] width 0 height 0
radio input "true"
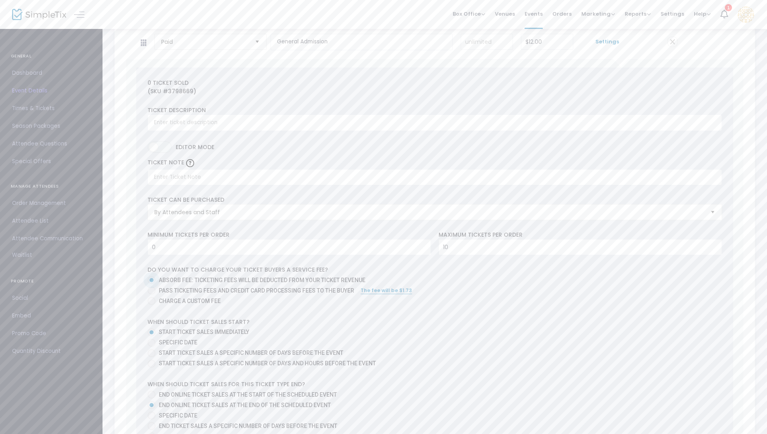
scroll to position [0, 0]
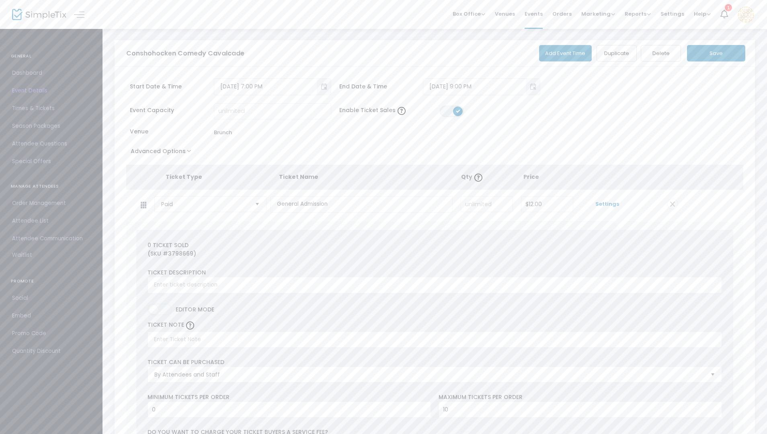
click at [709, 53] on button "Save" at bounding box center [716, 53] width 58 height 16
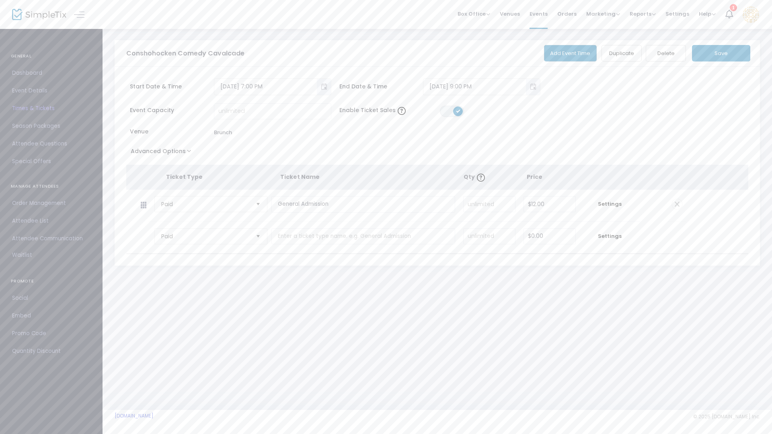
drag, startPoint x: 43, startPoint y: 327, endPoint x: 0, endPoint y: 317, distance: 44.1
click at [42, 327] on link "Promo Code" at bounding box center [51, 334] width 102 height 18
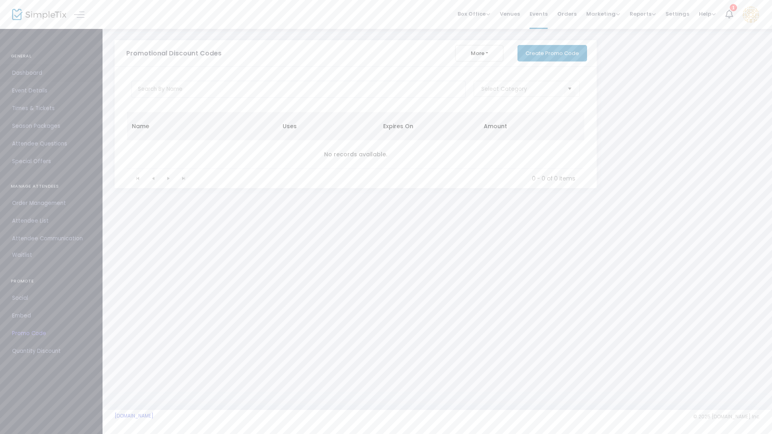
click at [28, 72] on span "Dashboard" at bounding box center [51, 73] width 78 height 10
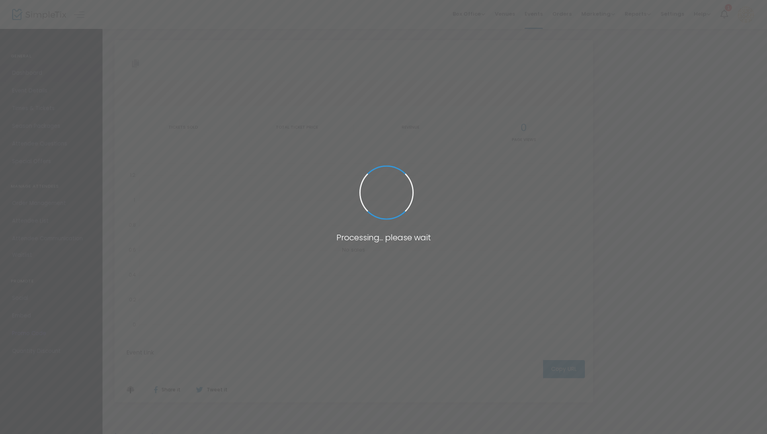
type input "https://www.simpletix.com/e/conshohocken-comedy-cavalcade-tickets-237281"
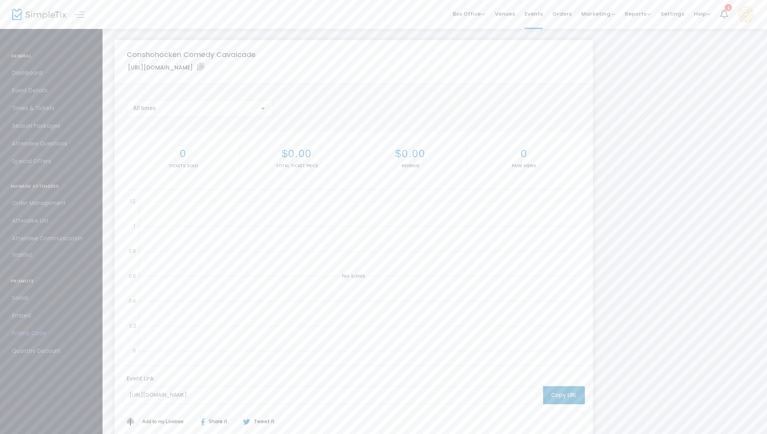
scroll to position [59, 0]
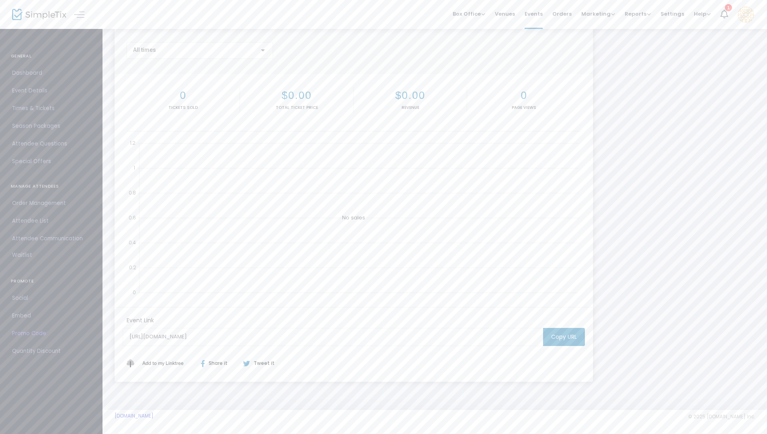
click at [576, 341] on m-button "Copy URL" at bounding box center [564, 337] width 42 height 18
click at [565, 337] on m-button "Copy URL" at bounding box center [564, 337] width 42 height 18
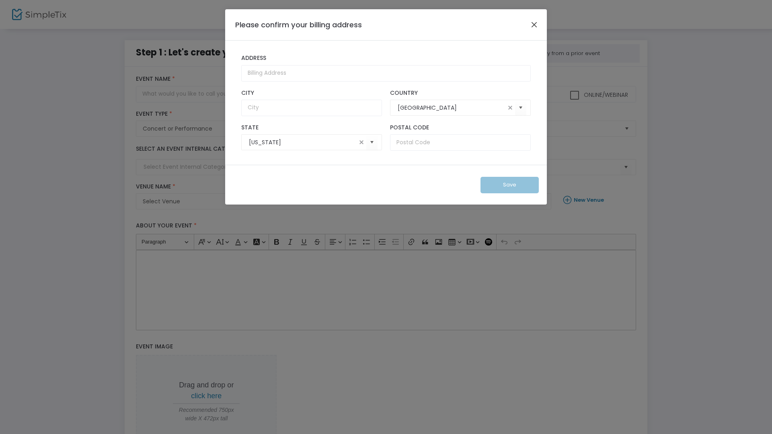
click at [532, 25] on button "Close" at bounding box center [534, 24] width 10 height 10
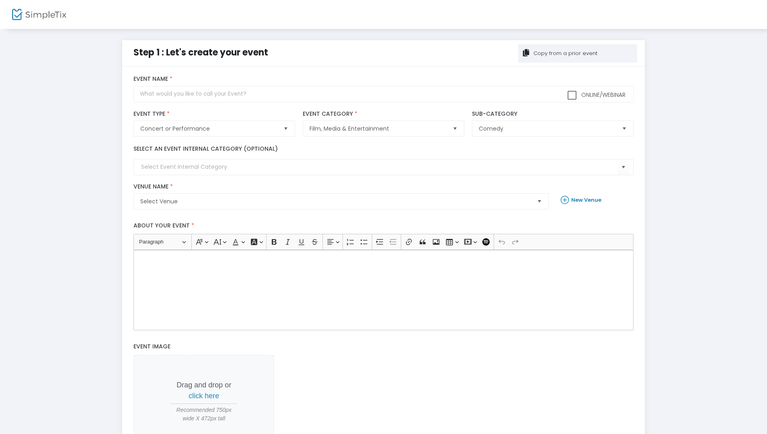
scroll to position [106, 0]
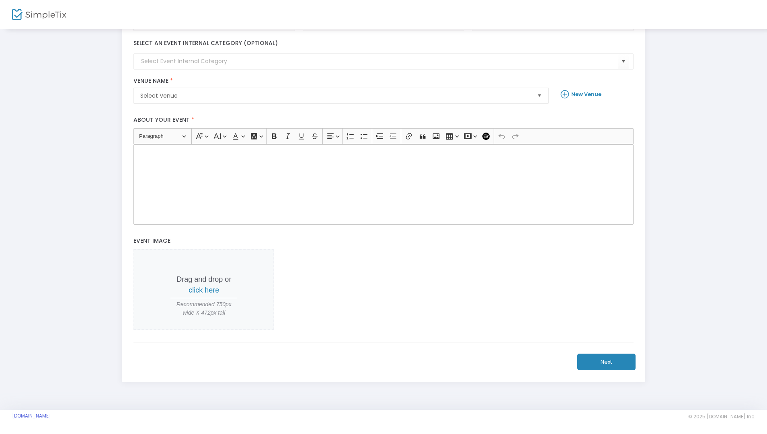
click at [57, 15] on img at bounding box center [39, 15] width 54 height 12
